Goal: Navigation & Orientation: Find specific page/section

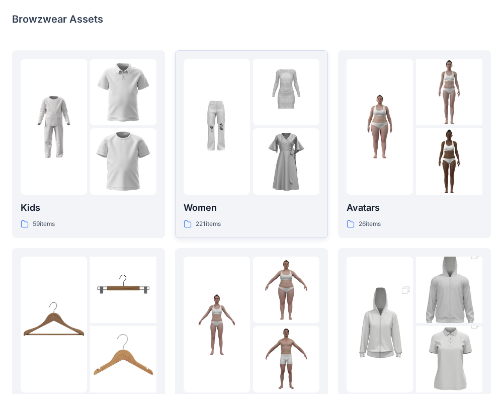
click at [201, 176] on div at bounding box center [217, 127] width 66 height 136
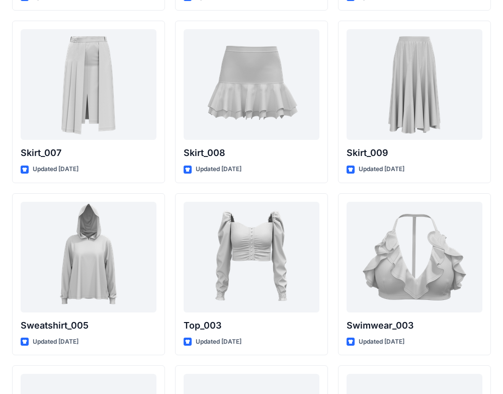
scroll to position [4856, 0]
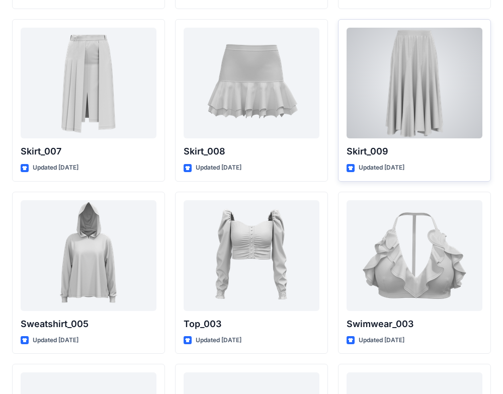
click at [444, 108] on div at bounding box center [415, 83] width 136 height 111
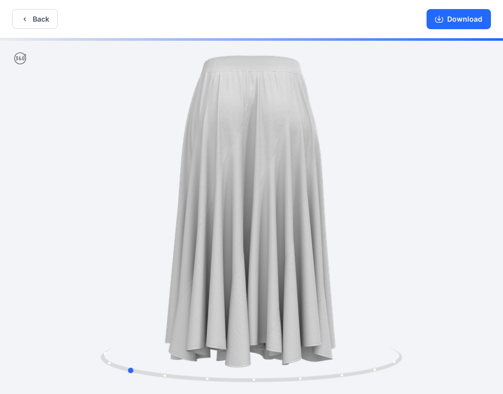
drag, startPoint x: 329, startPoint y: 245, endPoint x: 200, endPoint y: 253, distance: 129.5
click at [200, 253] on div at bounding box center [251, 217] width 503 height 358
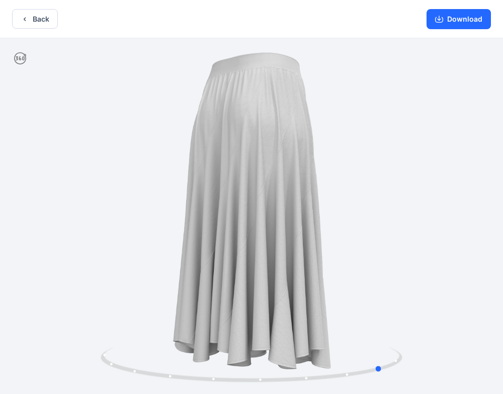
drag, startPoint x: 359, startPoint y: 219, endPoint x: 355, endPoint y: 262, distance: 43.0
click at [353, 263] on div at bounding box center [251, 217] width 503 height 358
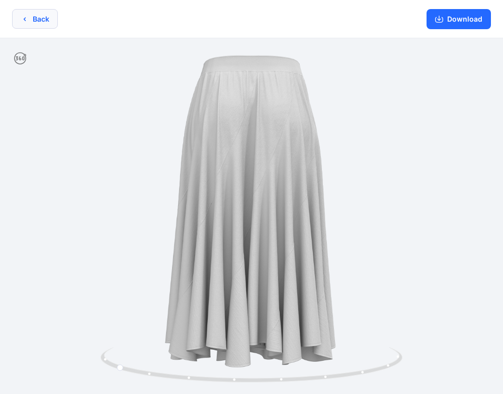
click at [33, 21] on button "Back" at bounding box center [35, 19] width 46 height 20
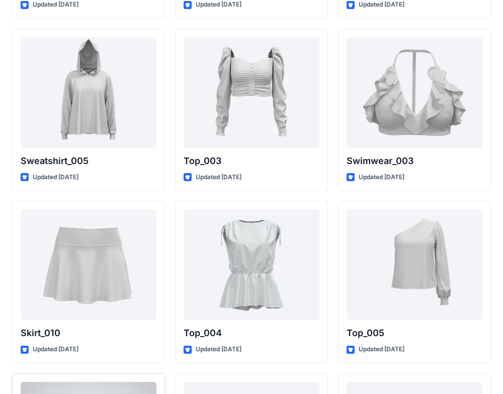
scroll to position [4787, 0]
